Goal: Information Seeking & Learning: Find specific fact

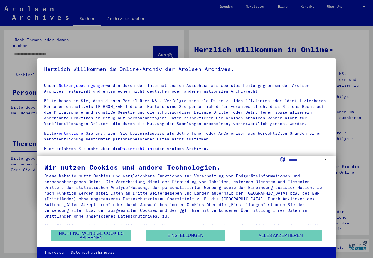
click at [85, 231] on button "Nicht notwendige Cookies ablehnen" at bounding box center [91, 235] width 80 height 11
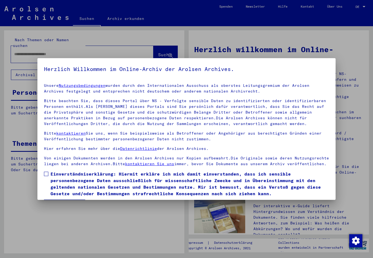
click at [44, 173] on span at bounding box center [46, 174] width 4 height 4
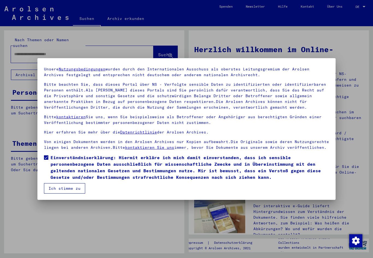
scroll to position [16, 0]
click at [60, 188] on button "Ich stimme zu" at bounding box center [64, 188] width 41 height 10
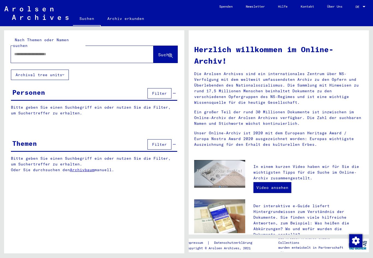
click at [37, 51] on input "text" at bounding box center [75, 54] width 123 height 6
type input "*******"
click at [155, 46] on button "Suche" at bounding box center [165, 54] width 24 height 17
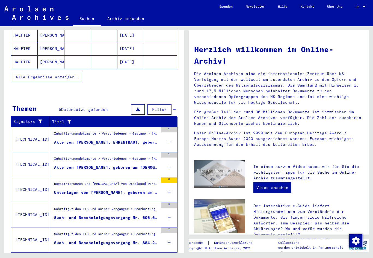
scroll to position [114, 0]
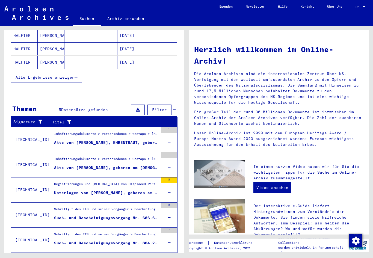
click at [70, 190] on div "Unterlagen von [PERSON_NAME], geboren am [DEMOGRAPHIC_DATA], geboren in [GEOGRA…" at bounding box center [106, 193] width 104 height 6
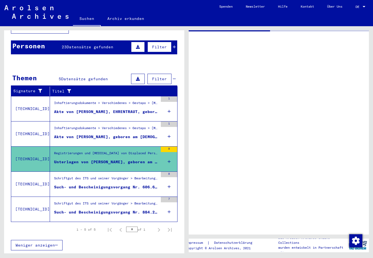
scroll to position [31, 0]
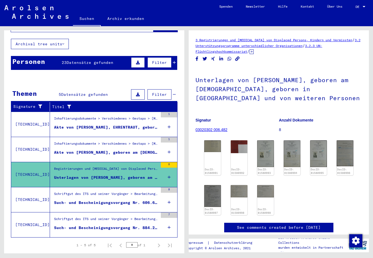
click at [264, 152] on img at bounding box center [265, 153] width 17 height 27
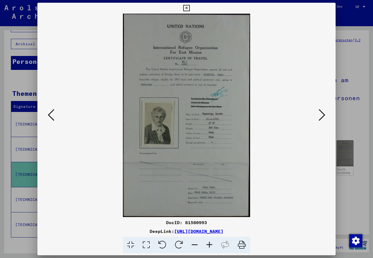
click at [326, 111] on button at bounding box center [322, 116] width 10 height 16
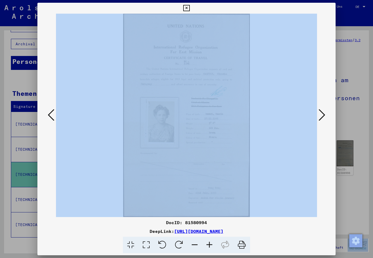
click at [234, 32] on img at bounding box center [186, 115] width 261 height 203
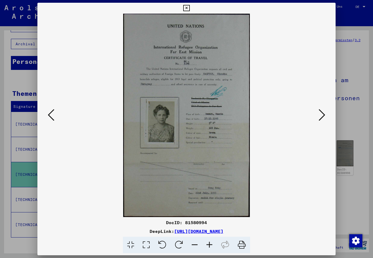
click at [189, 7] on icon at bounding box center [186, 8] width 6 height 7
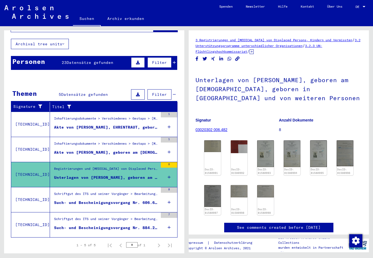
scroll to position [5, 0]
click at [86, 191] on div "Schriftgut des ITS und seiner Vorgänger > Bearbeitung von Anfragen > Fallbezoge…" at bounding box center [106, 195] width 104 height 8
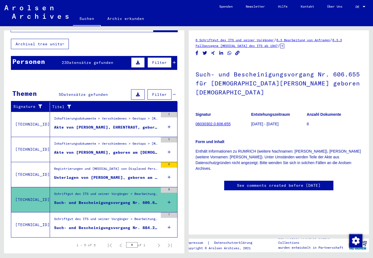
click at [87, 216] on div "Schriftgut des ITS und seiner Vorgänger > Bearbeitung von Anfragen > Fallbezoge…" at bounding box center [106, 220] width 104 height 8
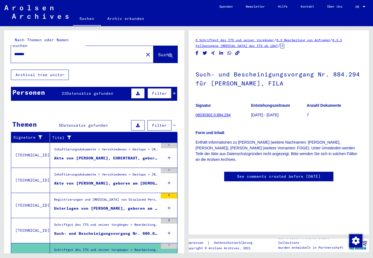
click at [73, 91] on div "23 Datensätze gefunden" at bounding box center [88, 94] width 52 height 6
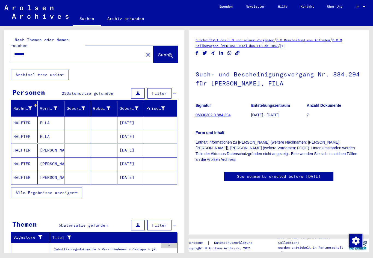
click at [47, 190] on span "Alle Ergebnisse anzeigen" at bounding box center [45, 192] width 59 height 5
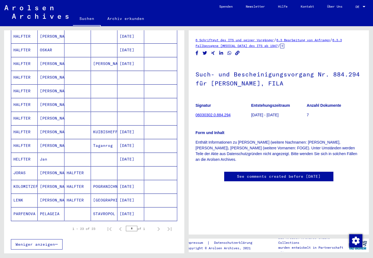
scroll to position [210, 0]
click at [22, 100] on mat-cell "HALFTER" at bounding box center [24, 104] width 26 height 13
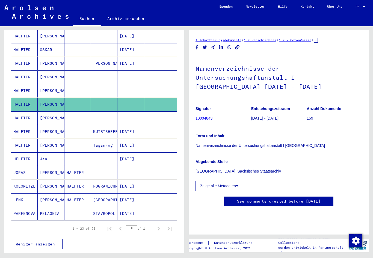
scroll to position [138, 0]
click at [28, 113] on mat-cell "HALFTER" at bounding box center [24, 117] width 26 height 13
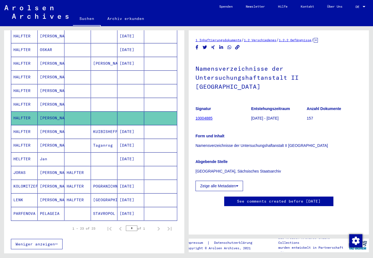
click at [202, 116] on link "10004885" at bounding box center [203, 118] width 17 height 4
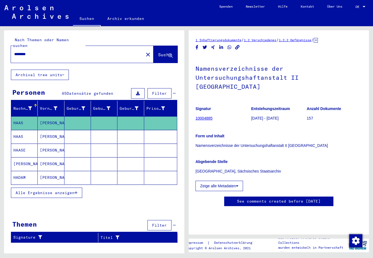
type input "*******"
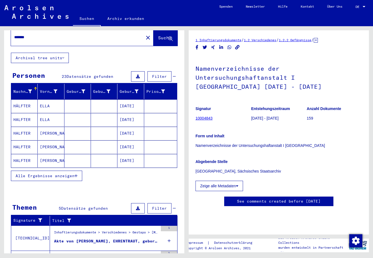
scroll to position [23, 0]
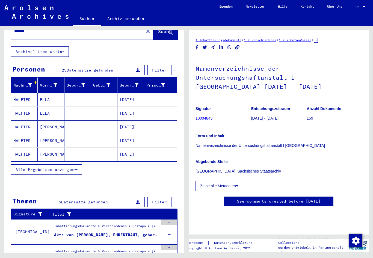
click at [25, 136] on mat-cell "HALFTER" at bounding box center [24, 140] width 26 height 13
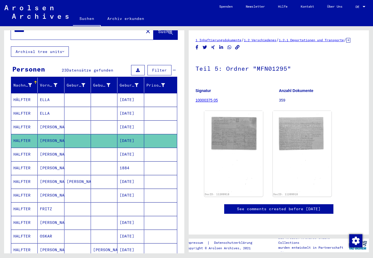
click at [229, 141] on img at bounding box center [233, 151] width 59 height 81
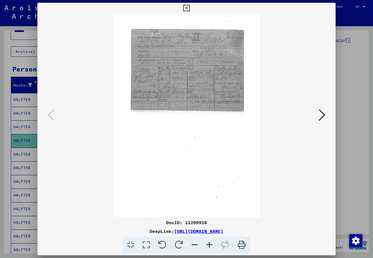
click at [189, 9] on icon at bounding box center [186, 8] width 6 height 7
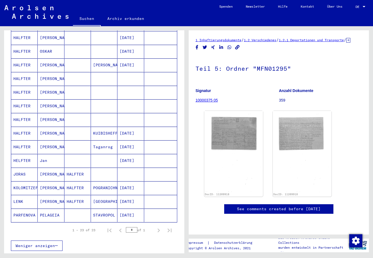
scroll to position [225, 0]
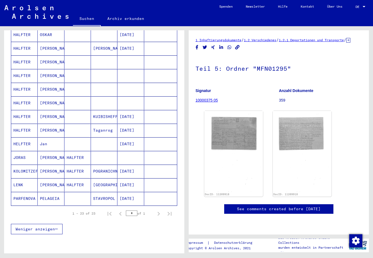
click at [28, 151] on mat-cell "JORAS" at bounding box center [24, 157] width 26 height 13
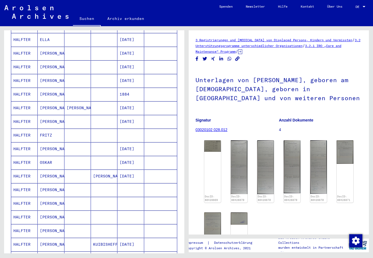
scroll to position [89, 0]
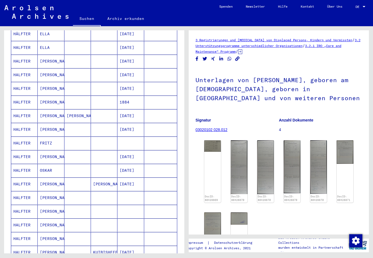
click at [23, 84] on mat-cell "HALFTER" at bounding box center [24, 88] width 26 height 13
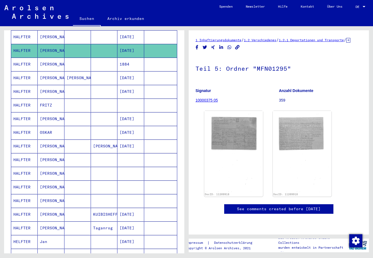
scroll to position [134, 0]
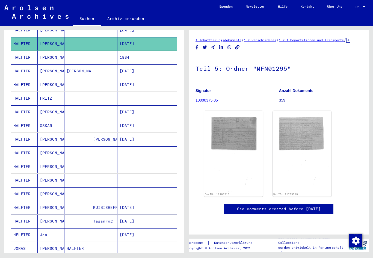
click at [24, 174] on mat-cell "HALFTER" at bounding box center [24, 180] width 26 height 13
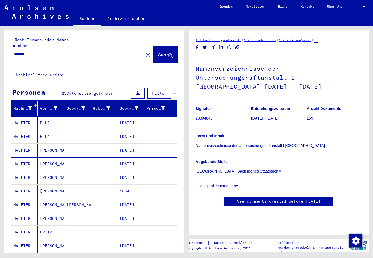
click at [24, 131] on mat-cell "HALFTER" at bounding box center [24, 136] width 26 height 13
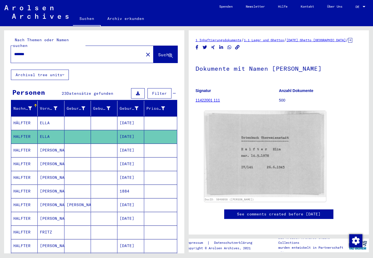
click at [23, 146] on mat-cell "HALFTER" at bounding box center [24, 150] width 26 height 13
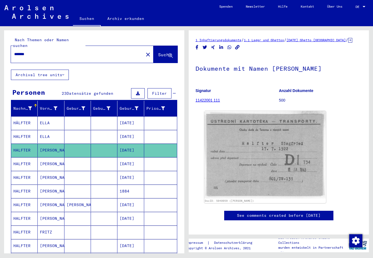
click at [26, 157] on mat-cell "HALFTER" at bounding box center [24, 163] width 26 height 13
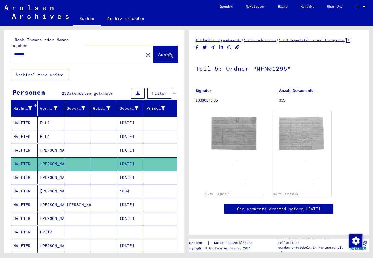
click at [25, 186] on mat-cell "HALFTER" at bounding box center [24, 191] width 26 height 13
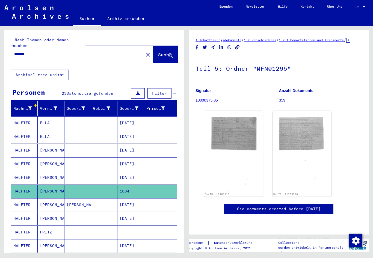
click at [26, 198] on mat-cell "HALFTER" at bounding box center [24, 204] width 26 height 13
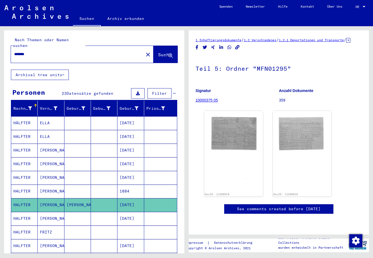
click at [25, 213] on mat-cell "HALFTER" at bounding box center [24, 218] width 26 height 13
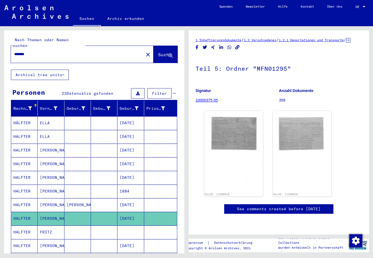
click at [29, 214] on mat-cell "HALFTER" at bounding box center [24, 218] width 26 height 13
click at [27, 200] on mat-cell "HALFTER" at bounding box center [24, 204] width 26 height 13
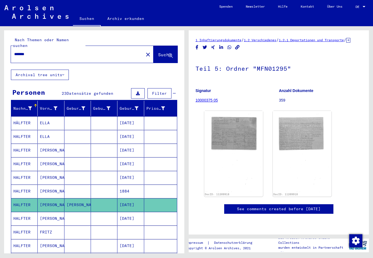
click at [26, 205] on mat-cell "HALFTER" at bounding box center [24, 204] width 26 height 13
click at [22, 215] on mat-cell "HALFTER" at bounding box center [24, 218] width 26 height 13
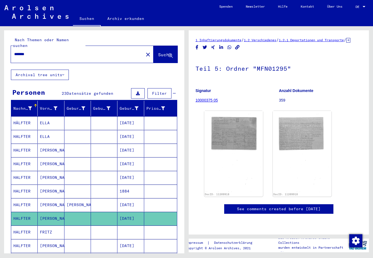
click at [21, 226] on icon at bounding box center [23, 236] width 14 height 22
click at [23, 225] on mat-cell "HALFTER" at bounding box center [24, 231] width 26 height 13
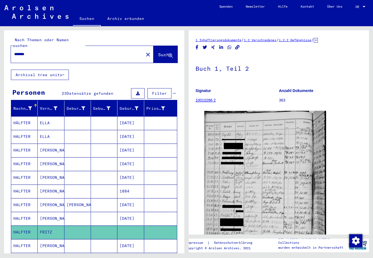
click at [23, 239] on icon at bounding box center [23, 236] width 14 height 22
click at [21, 239] on icon at bounding box center [23, 236] width 14 height 22
click at [23, 239] on icon at bounding box center [23, 236] width 14 height 22
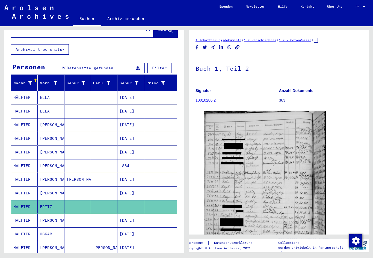
scroll to position [32, 0]
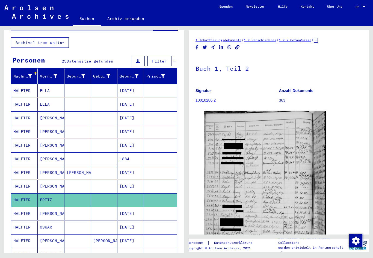
click at [26, 211] on mat-cell "HALFTER" at bounding box center [24, 213] width 26 height 13
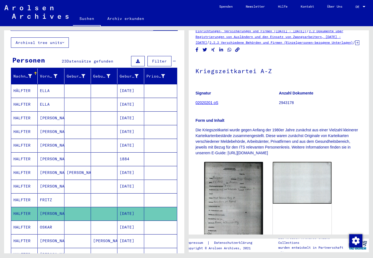
scroll to position [17, 0]
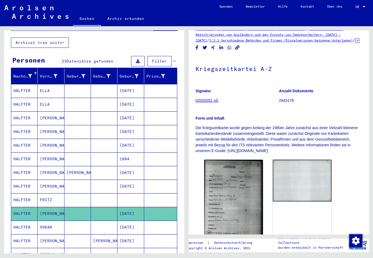
click at [211, 213] on img at bounding box center [233, 201] width 59 height 83
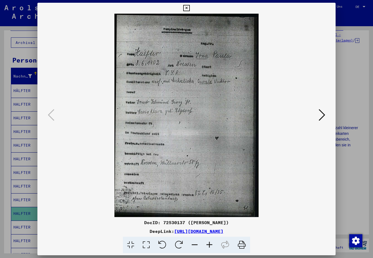
click at [189, 5] on icon at bounding box center [186, 8] width 6 height 7
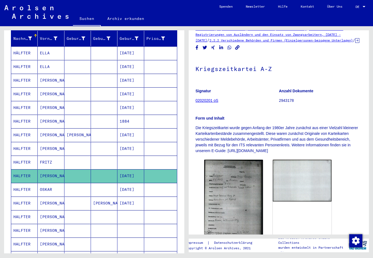
scroll to position [73, 0]
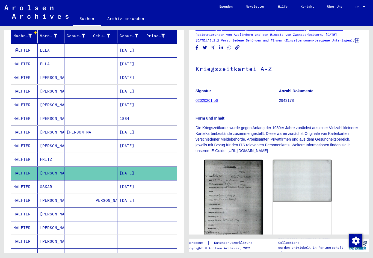
click at [24, 184] on mat-cell "HALFTER" at bounding box center [24, 186] width 26 height 13
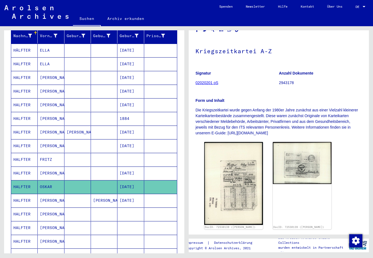
scroll to position [38, 0]
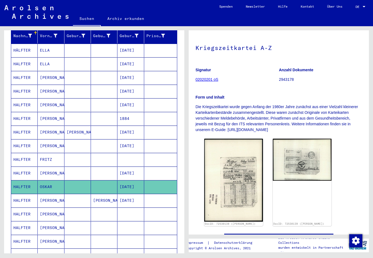
click at [221, 191] on img at bounding box center [233, 180] width 59 height 83
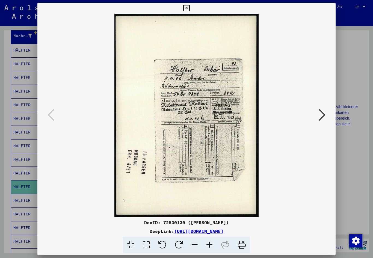
click at [189, 7] on icon at bounding box center [186, 8] width 6 height 7
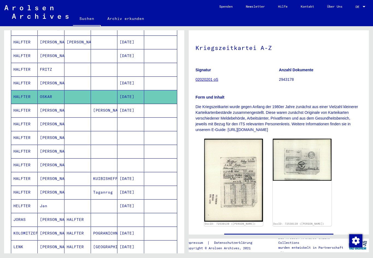
scroll to position [173, 0]
